Goal: Task Accomplishment & Management: Understand process/instructions

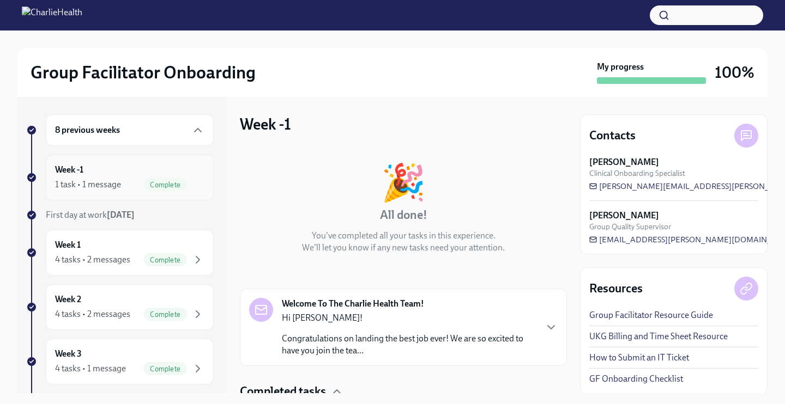
click at [95, 169] on div "Week -1 1 task • 1 message Complete" at bounding box center [129, 177] width 149 height 27
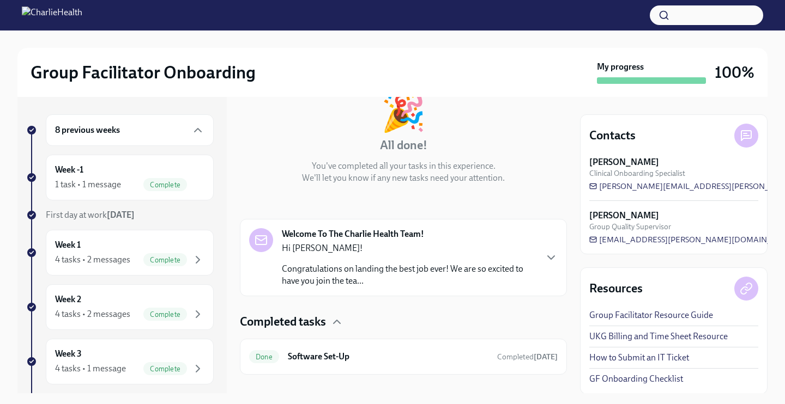
scroll to position [86, 0]
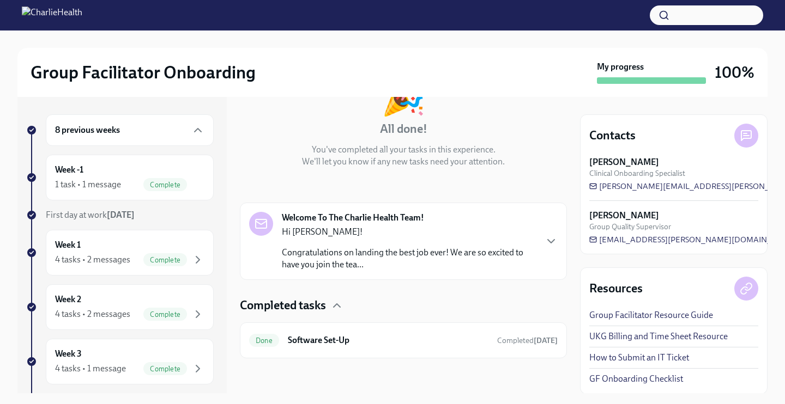
click at [327, 306] on div "Completed tasks" at bounding box center [403, 305] width 327 height 16
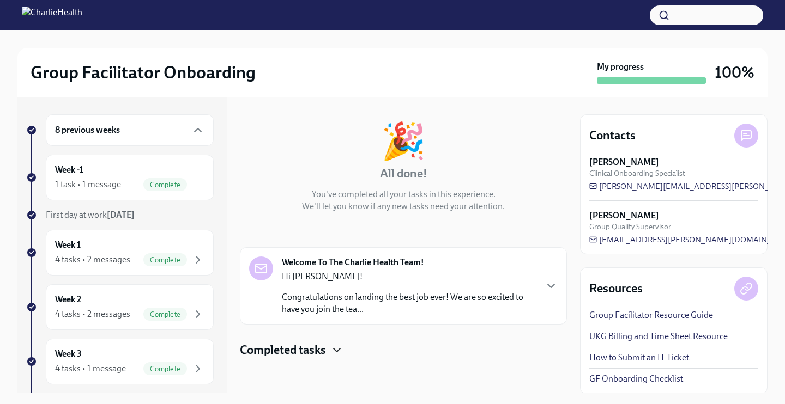
click at [337, 345] on icon "button" at bounding box center [336, 350] width 13 height 13
click at [107, 238] on div "Week 1 4 tasks • 2 messages Complete" at bounding box center [130, 253] width 168 height 46
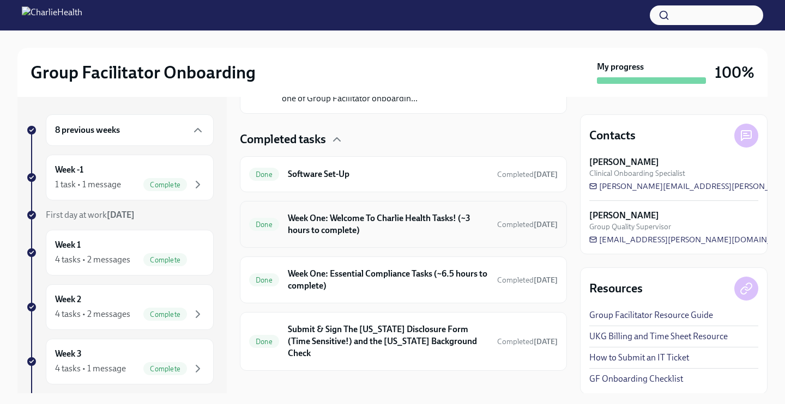
scroll to position [306, 0]
click at [410, 305] on div "Completed tasks Done Software Set-Up Completed [DATE] Done Week One: Welcome To…" at bounding box center [403, 251] width 327 height 240
click at [407, 293] on div "Done Week One: Essential Compliance Tasks (~6.5 hours to complete) Completed [D…" at bounding box center [403, 279] width 327 height 47
click at [400, 253] on div "Completed tasks Done Software Set-Up Completed [DATE] Done Week One: Welcome To…" at bounding box center [403, 251] width 327 height 240
click at [400, 268] on h6 "Week One: Essential Compliance Tasks (~6.5 hours to complete)" at bounding box center [388, 280] width 201 height 24
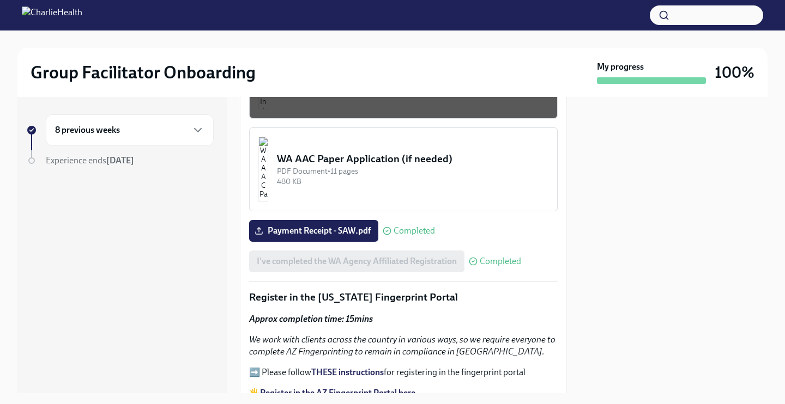
scroll to position [1189, 0]
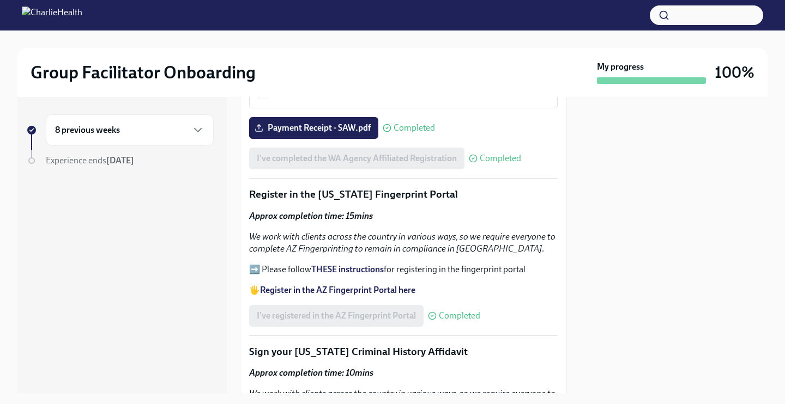
click at [694, 11] on button "button" at bounding box center [705, 15] width 113 height 20
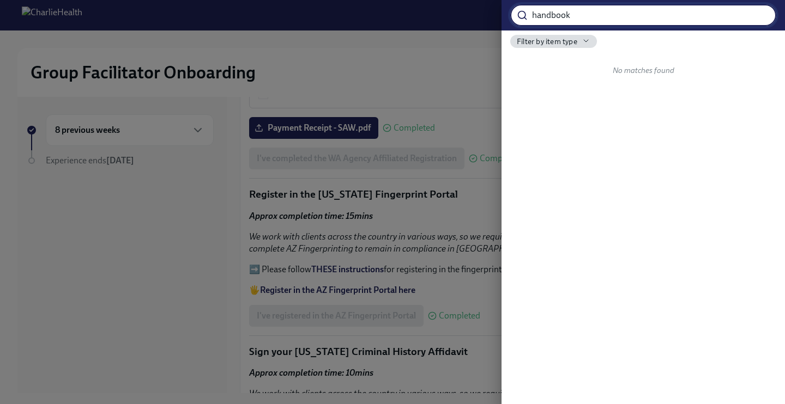
type input "handbook"
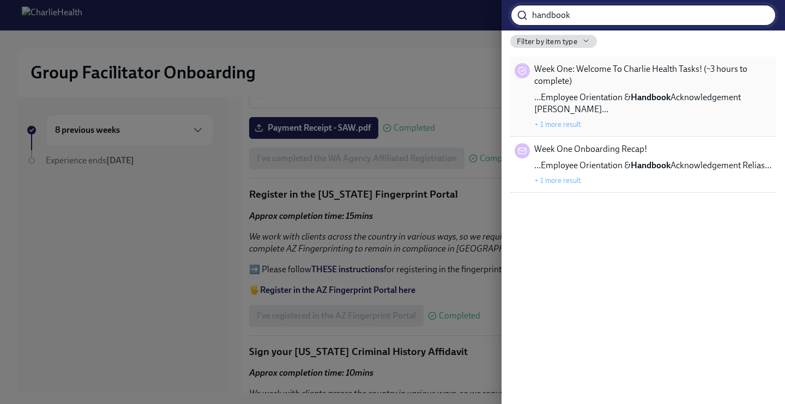
click at [713, 110] on span "…Employee Orientation & Handbook Acknowledgement [PERSON_NAME]…" at bounding box center [653, 104] width 238 height 24
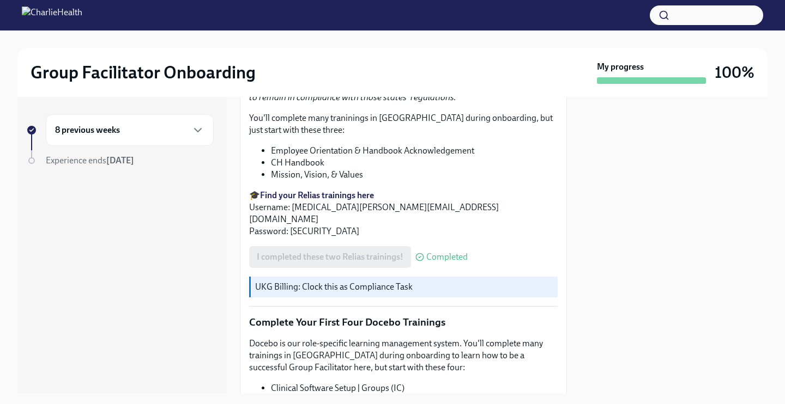
scroll to position [1211, 0]
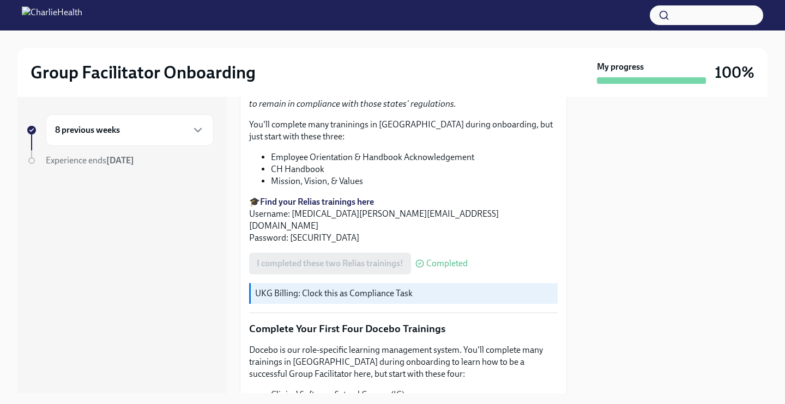
click at [327, 174] on li "CH Handbook" at bounding box center [414, 169] width 287 height 12
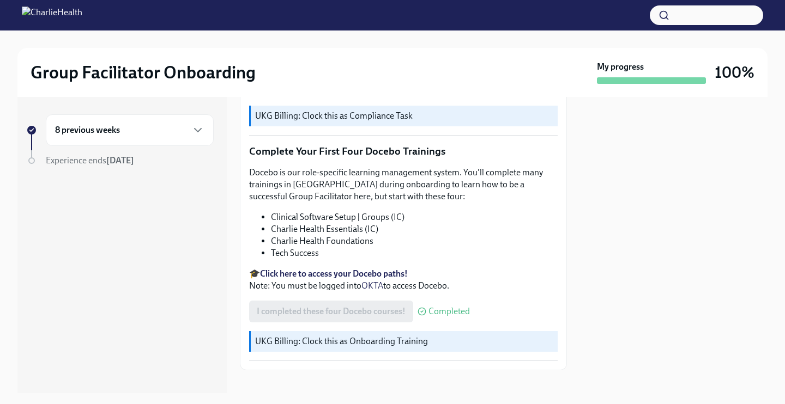
scroll to position [1170, 0]
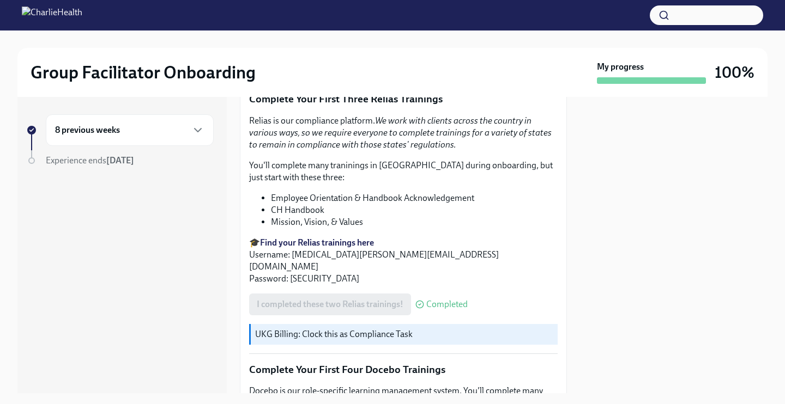
click at [317, 233] on div "Relias is our compliance platform. We work with clients across the country in v…" at bounding box center [403, 200] width 308 height 170
click at [319, 240] on strong "Find your Relias trainings here" at bounding box center [317, 243] width 114 height 10
